Goal: Transaction & Acquisition: Purchase product/service

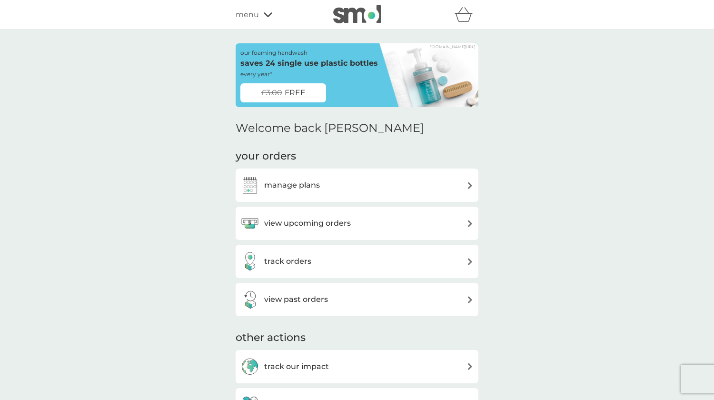
click at [321, 249] on div "track orders" at bounding box center [357, 261] width 243 height 33
click at [296, 227] on h3 "view upcoming orders" at bounding box center [307, 223] width 87 height 12
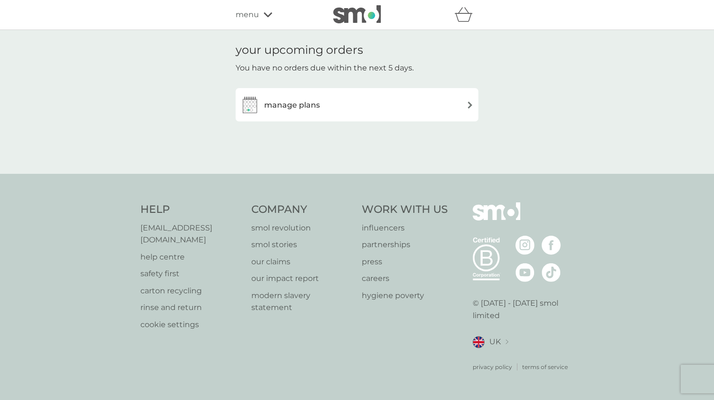
click at [286, 108] on h3 "manage plans" at bounding box center [292, 105] width 56 height 12
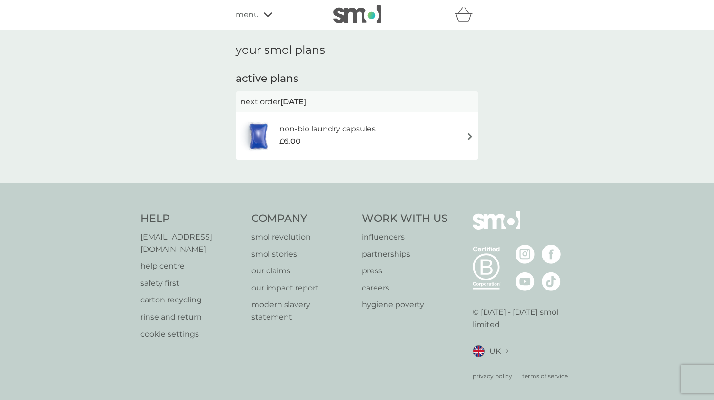
click at [286, 132] on h6 "non-bio laundry capsules" at bounding box center [328, 129] width 96 height 12
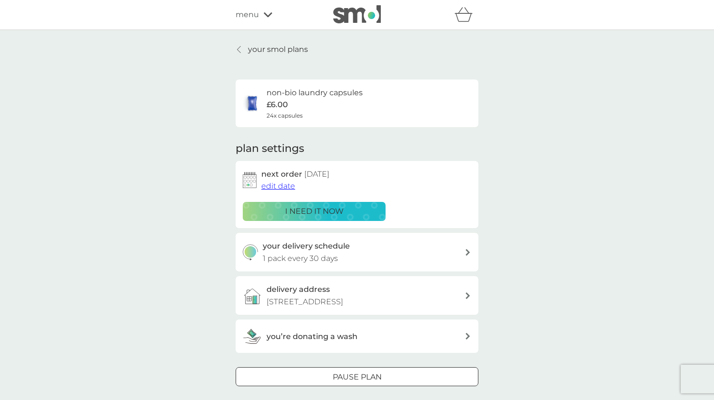
click at [285, 210] on div "i need it now" at bounding box center [314, 211] width 130 height 12
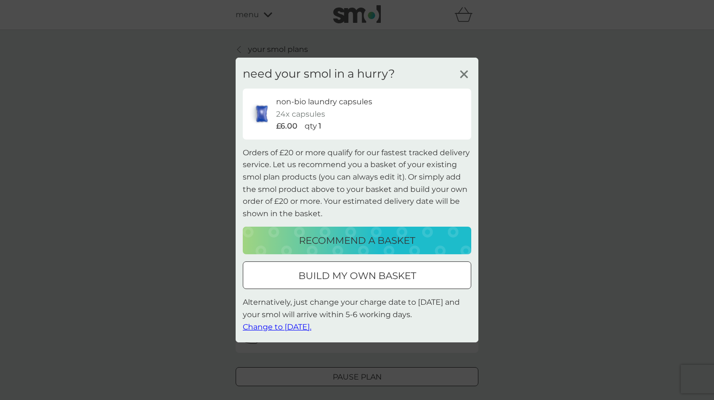
click at [291, 325] on span "Change to [DATE]." at bounding box center [277, 326] width 69 height 9
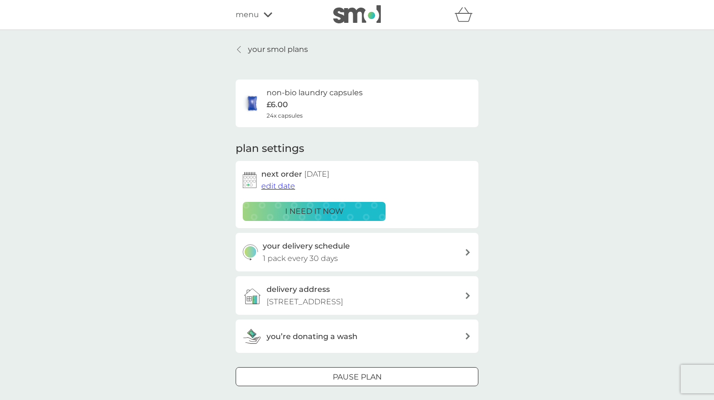
click at [282, 185] on span "edit date" at bounding box center [278, 185] width 34 height 9
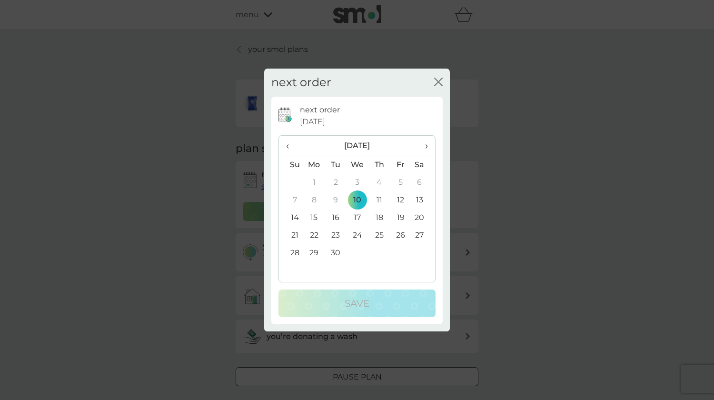
click at [418, 197] on td "13" at bounding box center [423, 200] width 24 height 18
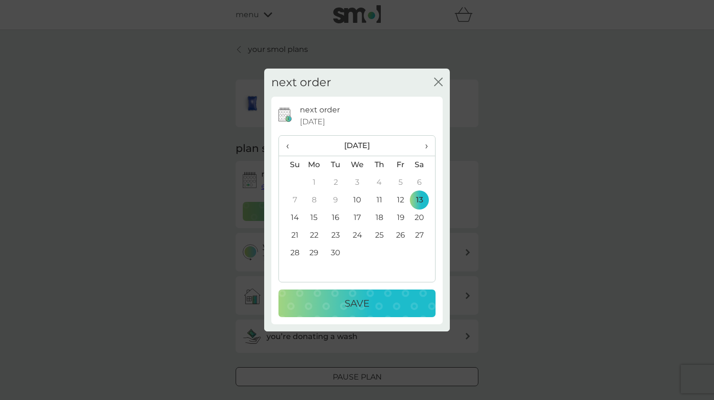
click at [347, 304] on p "Save" at bounding box center [357, 303] width 25 height 15
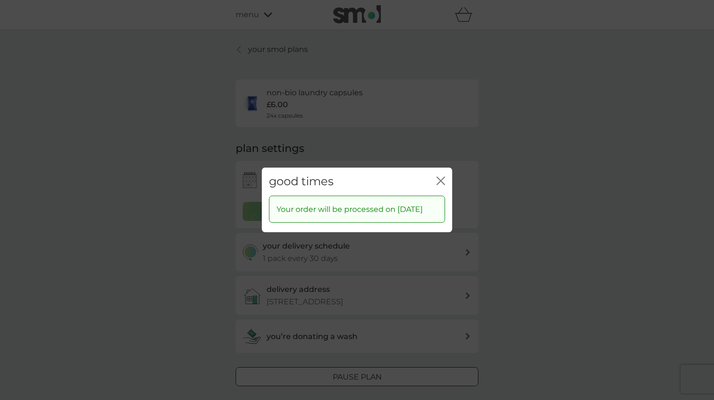
click at [512, 217] on div "good times close Your order will be processed on [DATE]" at bounding box center [357, 200] width 714 height 400
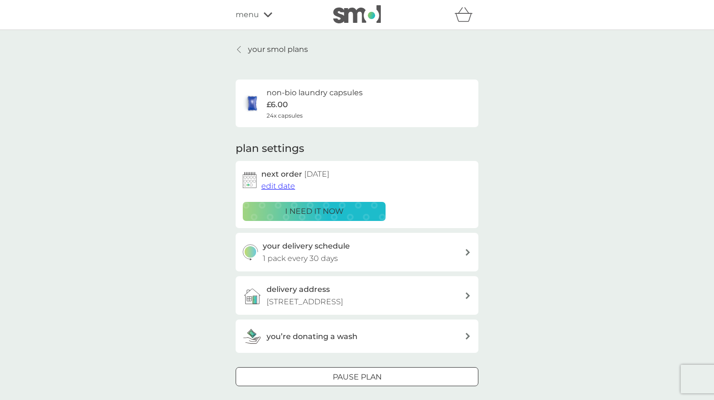
click at [286, 215] on p "i need it now" at bounding box center [314, 211] width 59 height 12
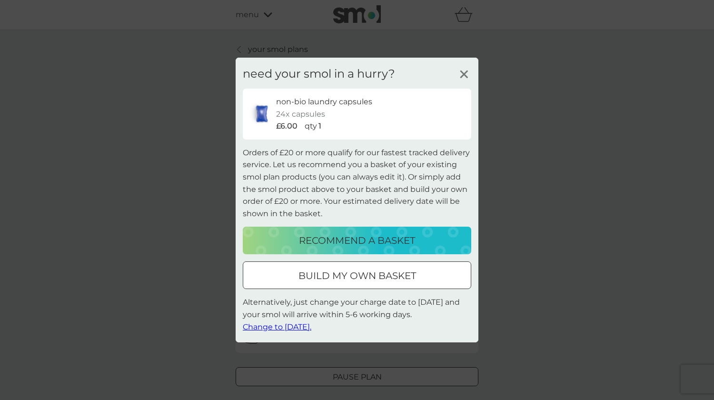
click at [382, 235] on p "recommend a basket" at bounding box center [357, 240] width 116 height 15
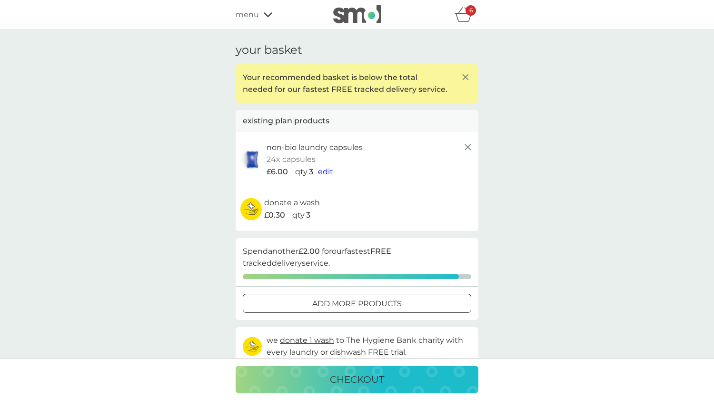
click at [467, 146] on line at bounding box center [468, 147] width 6 height 6
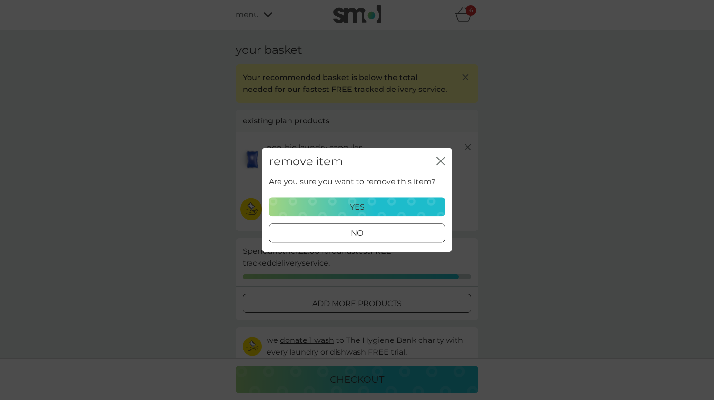
click at [354, 204] on p "yes" at bounding box center [357, 207] width 15 height 12
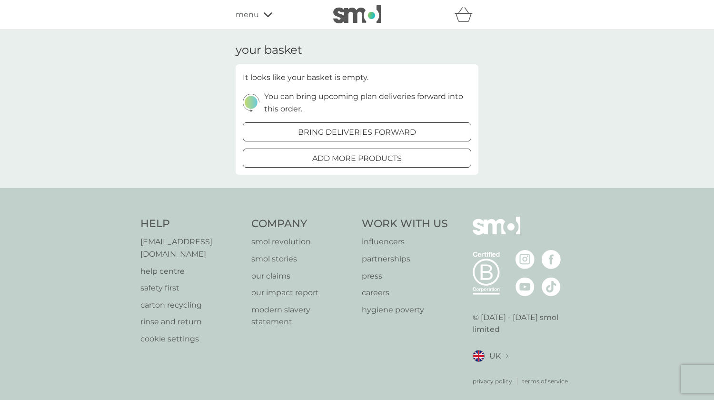
click at [349, 127] on p "bring deliveries forward" at bounding box center [357, 132] width 118 height 12
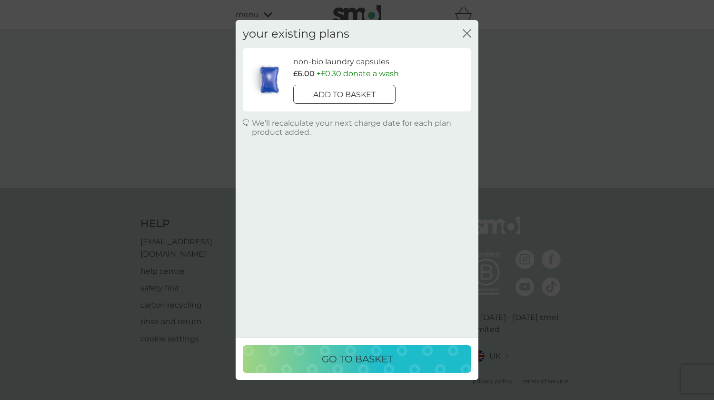
click at [469, 34] on icon "close" at bounding box center [467, 33] width 9 height 9
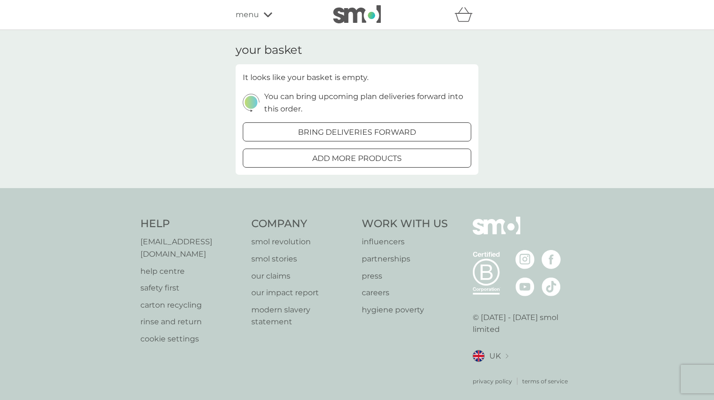
click at [242, 20] on span "menu" at bounding box center [247, 15] width 23 height 12
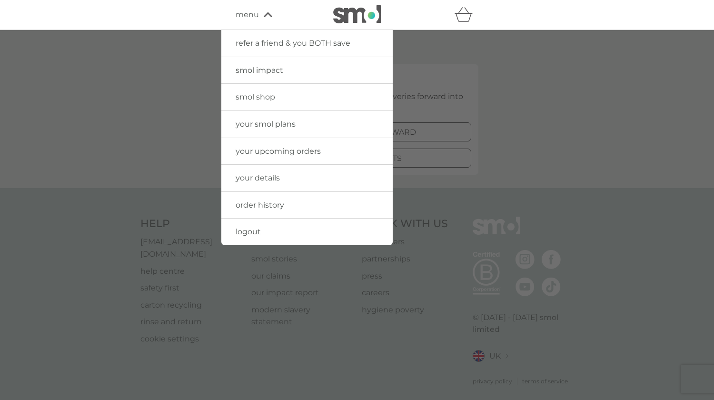
click at [255, 118] on link "your smol plans" at bounding box center [306, 124] width 171 height 27
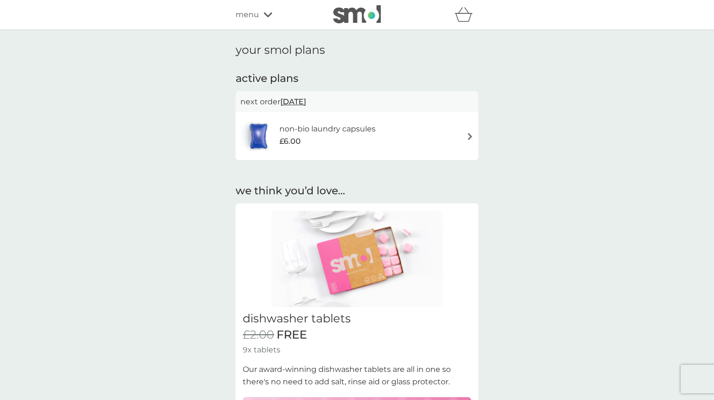
click at [471, 139] on img at bounding box center [470, 136] width 7 height 7
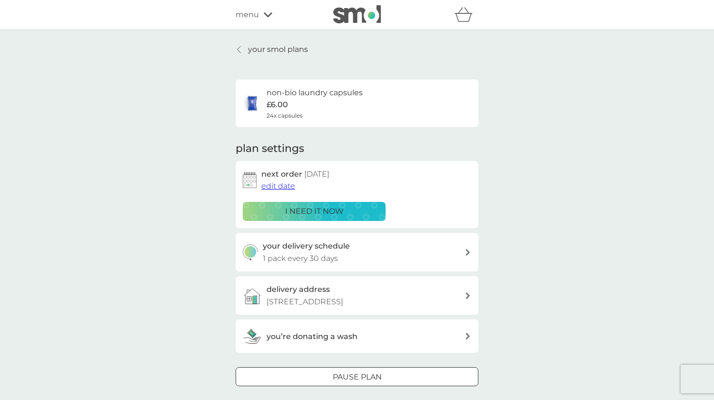
click at [315, 250] on h3 "your delivery schedule" at bounding box center [306, 246] width 87 height 12
select select "28"
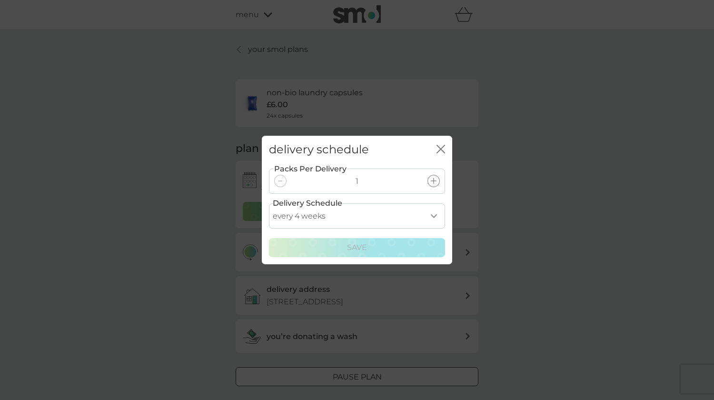
click at [534, 210] on div "delivery schedule close Packs Per Delivery 1 Delivery Schedule every 1 week eve…" at bounding box center [357, 200] width 714 height 400
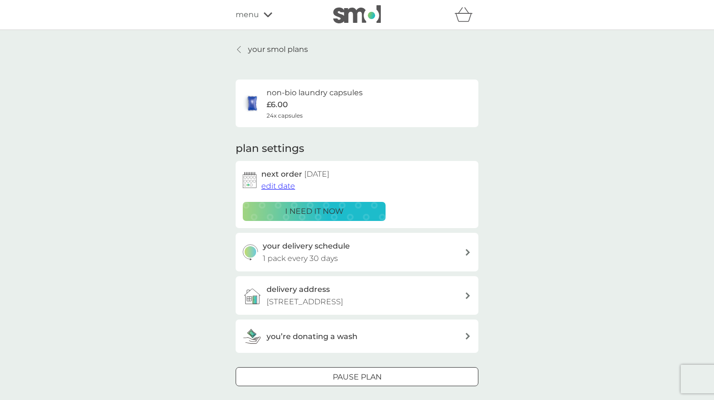
click at [291, 185] on span "edit date" at bounding box center [278, 185] width 34 height 9
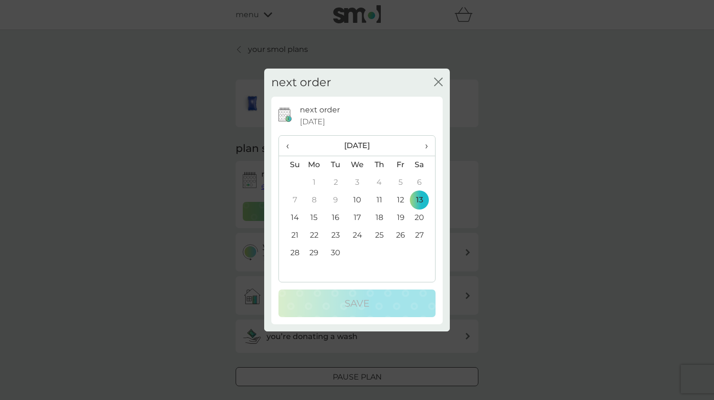
click at [528, 260] on div "next order close next order [DATE] ‹ [DATE] › Su Mo Tu We Th Fr Sa 31 1 2 3 4 5…" at bounding box center [357, 200] width 714 height 400
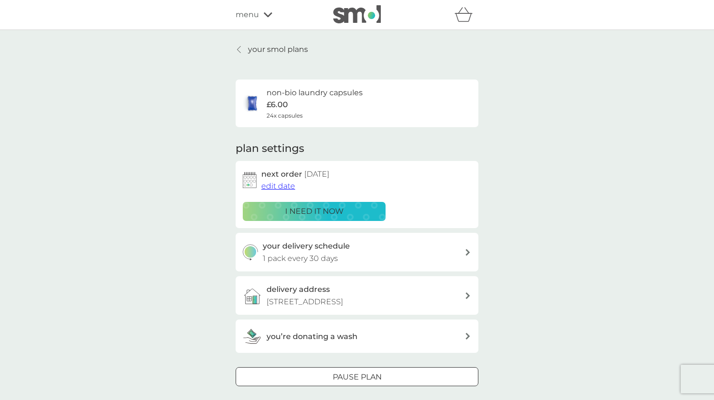
click at [296, 101] on div "non-bio laundry capsules £6.00 24x capsules" at bounding box center [315, 103] width 96 height 33
click at [281, 117] on span "24x capsules" at bounding box center [285, 115] width 36 height 9
click at [274, 104] on p "£6.00" at bounding box center [277, 105] width 21 height 12
click at [251, 52] on p "your smol plans" at bounding box center [278, 49] width 60 height 12
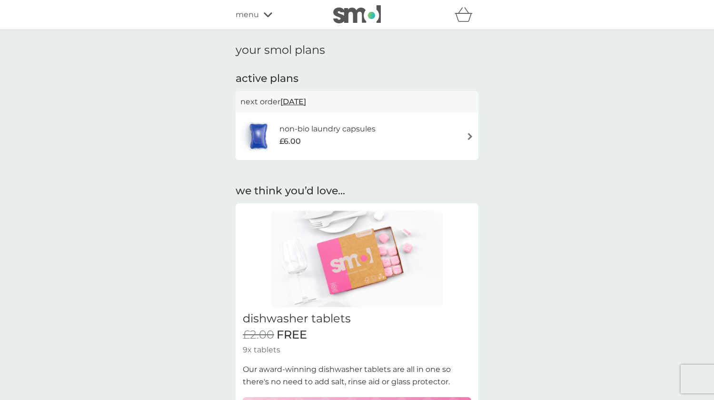
click at [466, 20] on icon "basket" at bounding box center [464, 14] width 18 height 15
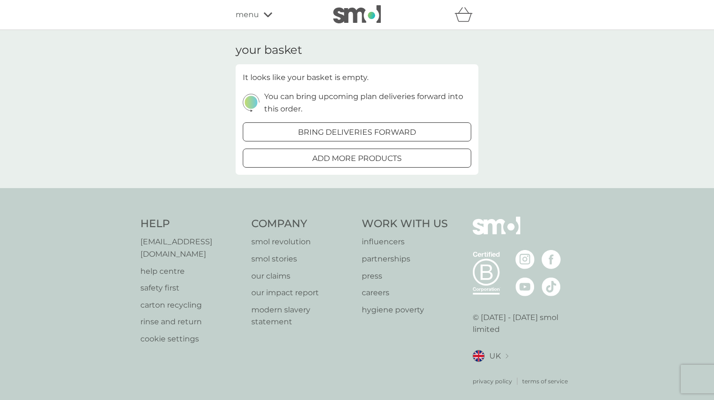
click at [371, 128] on div at bounding box center [357, 132] width 34 height 10
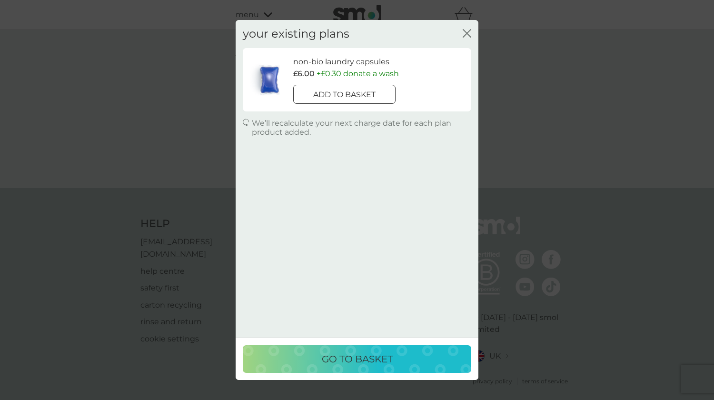
click at [350, 358] on p "go to basket" at bounding box center [357, 358] width 71 height 15
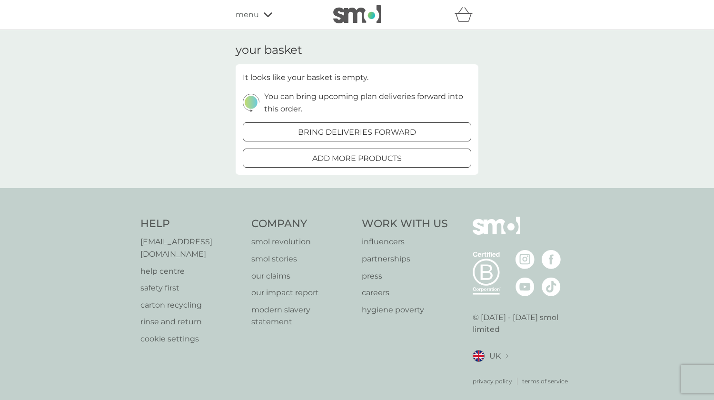
click at [250, 13] on span "menu" at bounding box center [247, 15] width 23 height 12
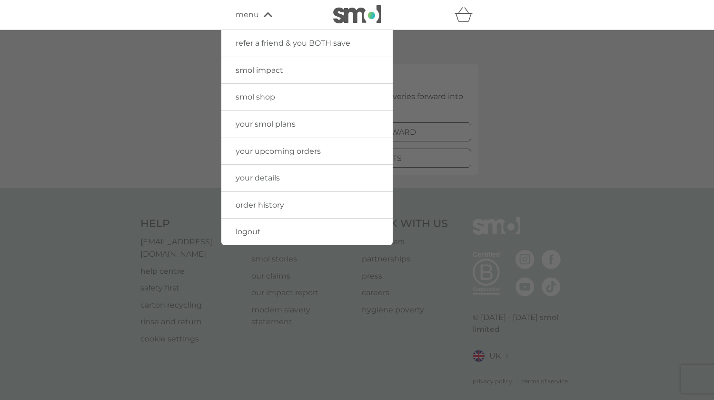
click at [266, 148] on span "your upcoming orders" at bounding box center [278, 151] width 85 height 9
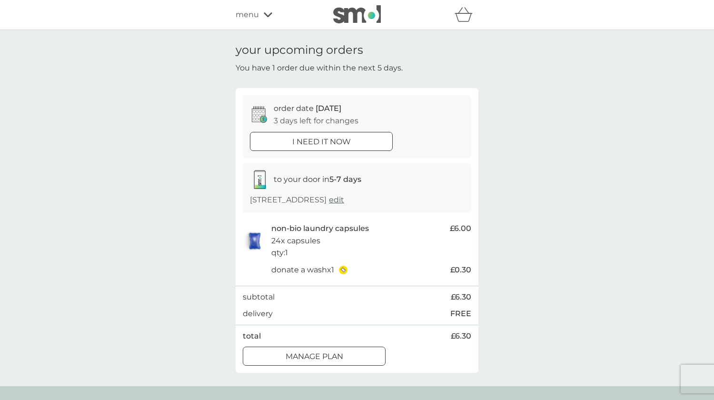
click at [288, 358] on p "Manage plan" at bounding box center [315, 357] width 58 height 12
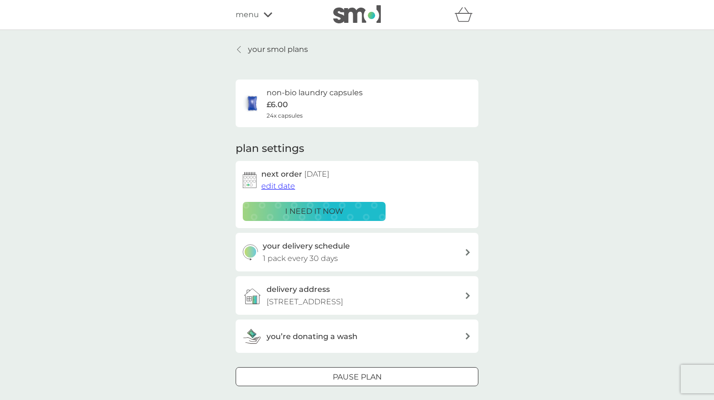
click at [292, 211] on p "i need it now" at bounding box center [314, 211] width 59 height 12
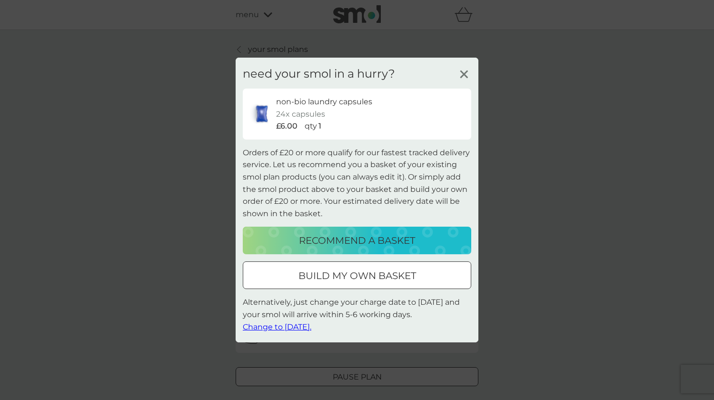
click at [331, 280] on p "build my own basket" at bounding box center [358, 275] width 118 height 15
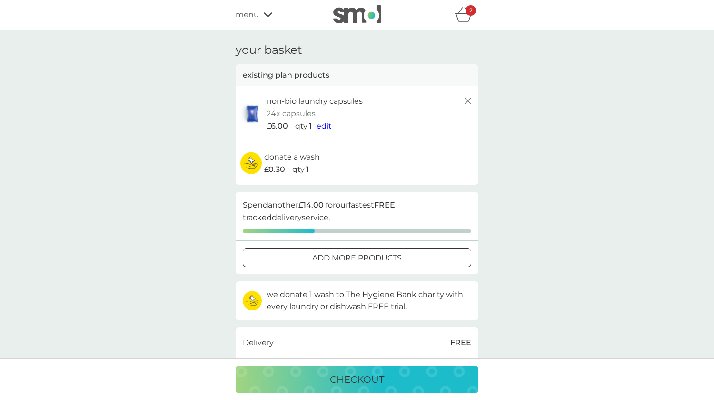
click at [365, 382] on p "checkout" at bounding box center [357, 379] width 54 height 15
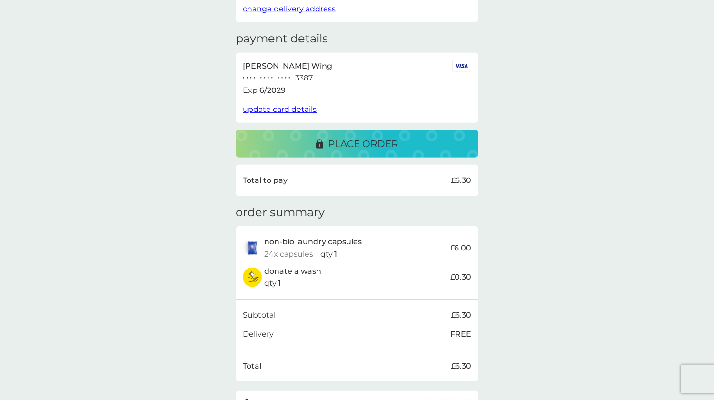
scroll to position [121, 0]
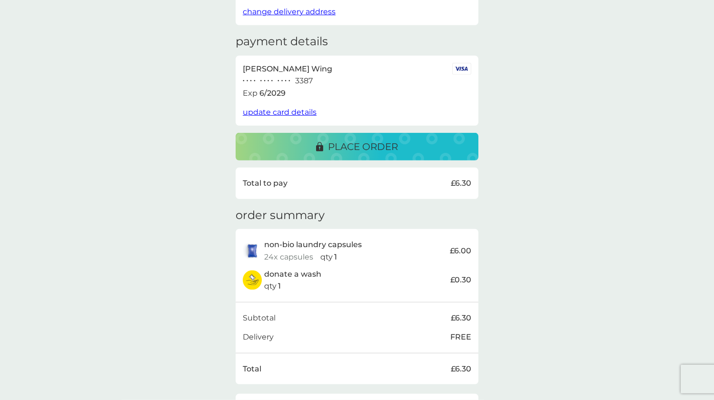
click at [360, 147] on p "place order" at bounding box center [363, 146] width 70 height 15
